Goal: Information Seeking & Learning: Learn about a topic

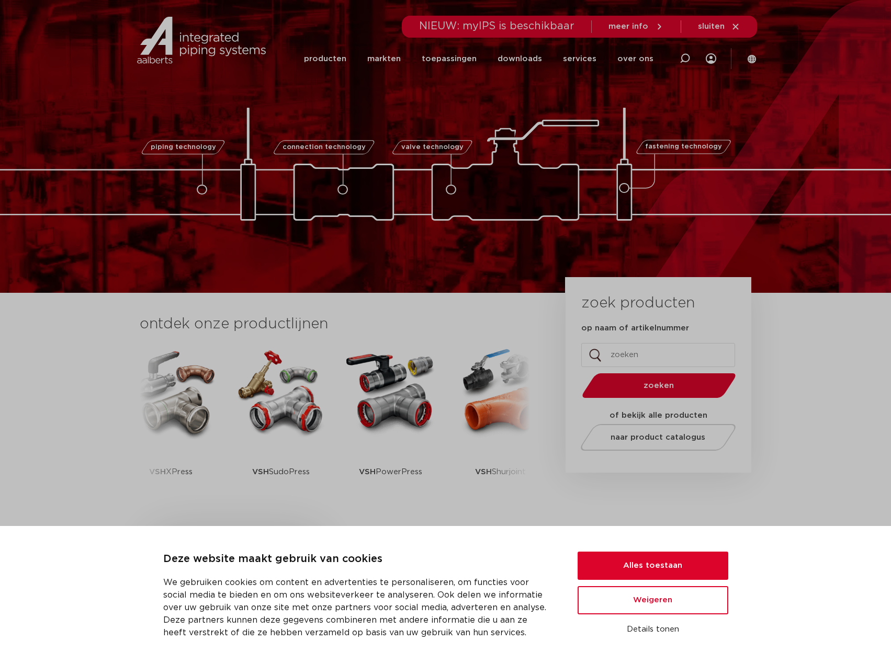
click at [641, 350] on input "op naam of artikelnummer" at bounding box center [658, 355] width 154 height 24
click at [682, 576] on button "Alles toestaan" at bounding box center [652, 566] width 151 height 28
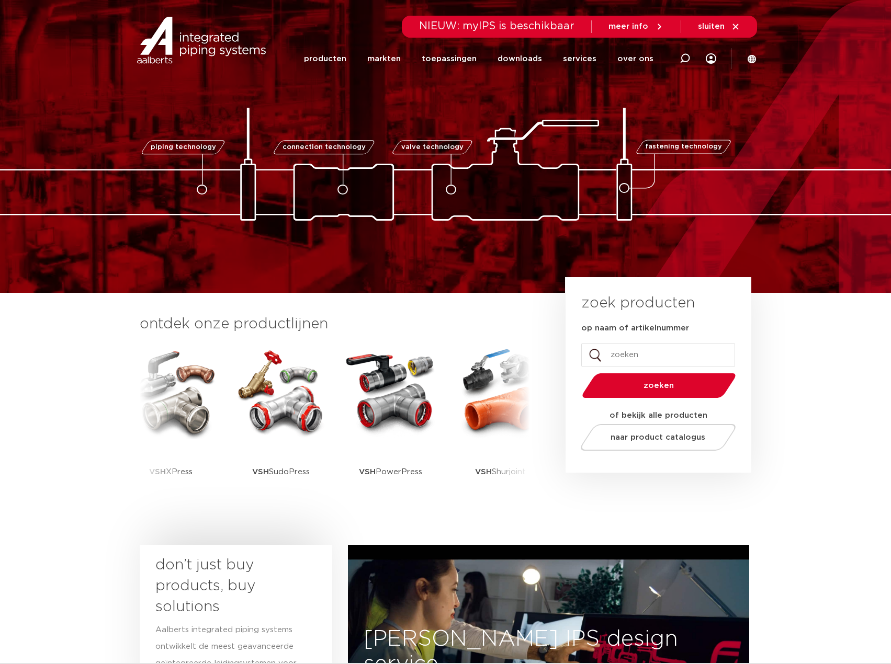
click at [610, 354] on input "op naam of artikelnummer" at bounding box center [658, 355] width 154 height 24
type input "m"
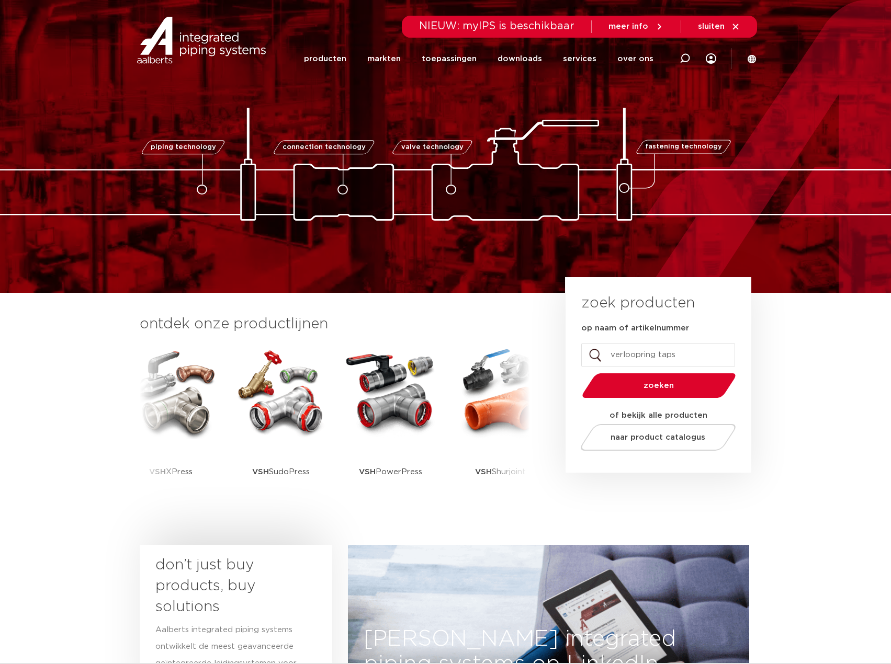
type input "verloopring taps"
click at [577, 372] on button "zoeken" at bounding box center [658, 385] width 162 height 27
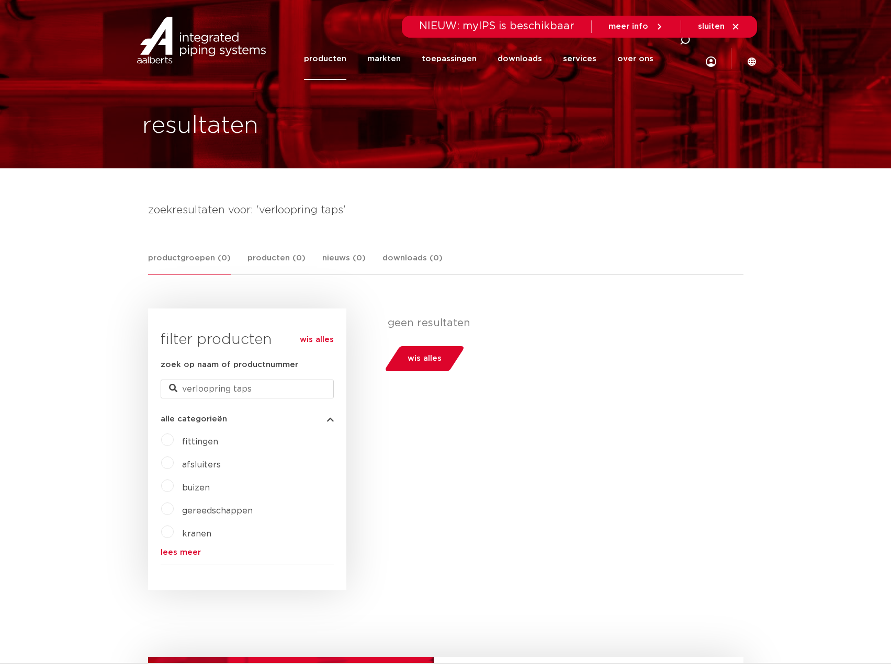
click at [174, 442] on label "fittingen" at bounding box center [196, 439] width 44 height 17
drag, startPoint x: 275, startPoint y: 387, endPoint x: -1, endPoint y: 377, distance: 275.3
click at [0, 377] on html "Zoeken NIEUW: myIPS is beschikbaar meer info sluiten producten markten toepassi…" at bounding box center [445, 600] width 891 height 1200
click at [198, 443] on span "fittingen" at bounding box center [200, 442] width 36 height 8
click at [174, 442] on label "fittingen" at bounding box center [196, 439] width 44 height 17
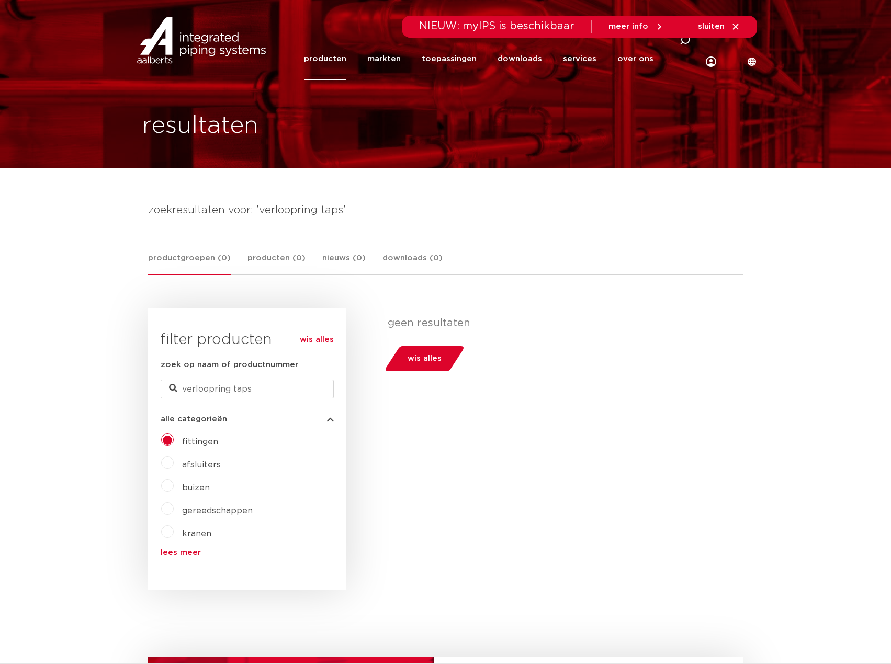
click at [218, 42] on img at bounding box center [201, 40] width 134 height 47
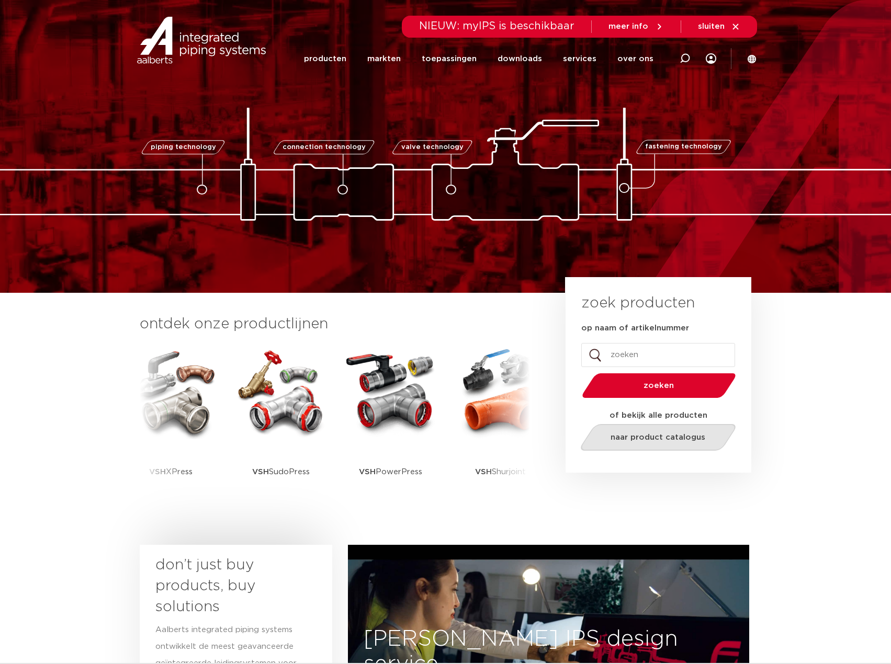
click at [659, 444] on link "naar product catalogus" at bounding box center [657, 437] width 161 height 27
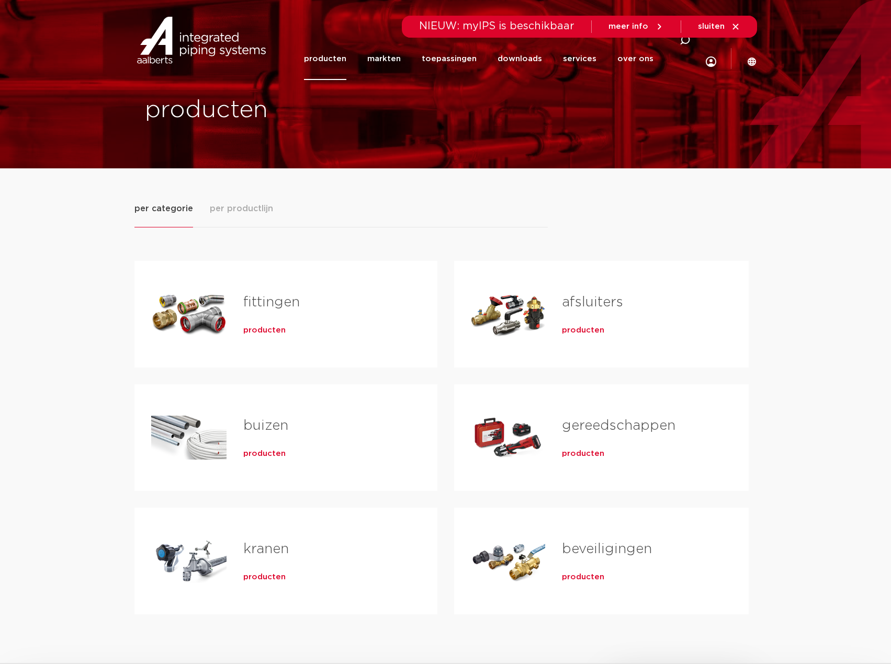
click at [245, 333] on span "producten" at bounding box center [264, 330] width 42 height 10
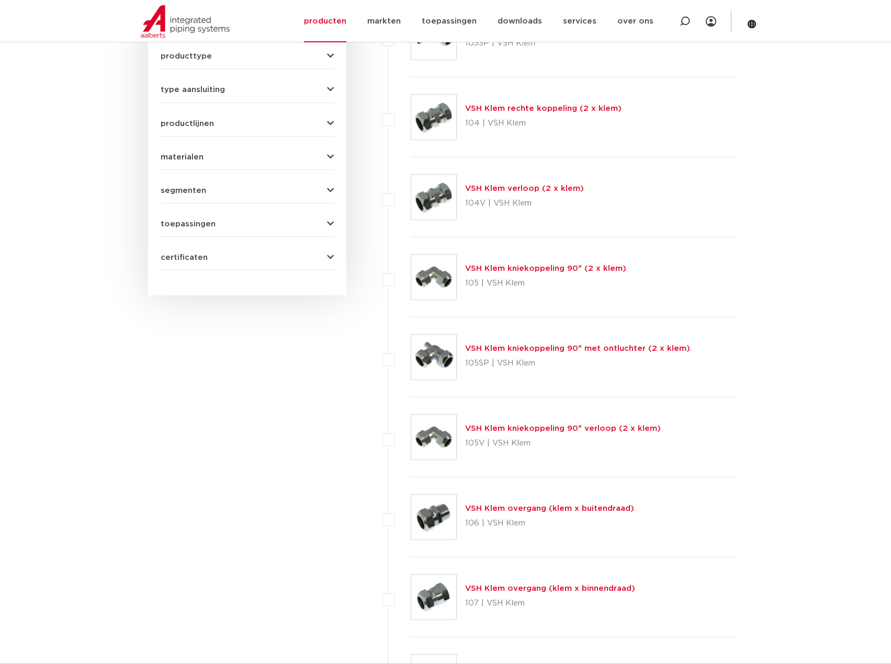
scroll to position [414, 0]
